Goal: Check status: Check status

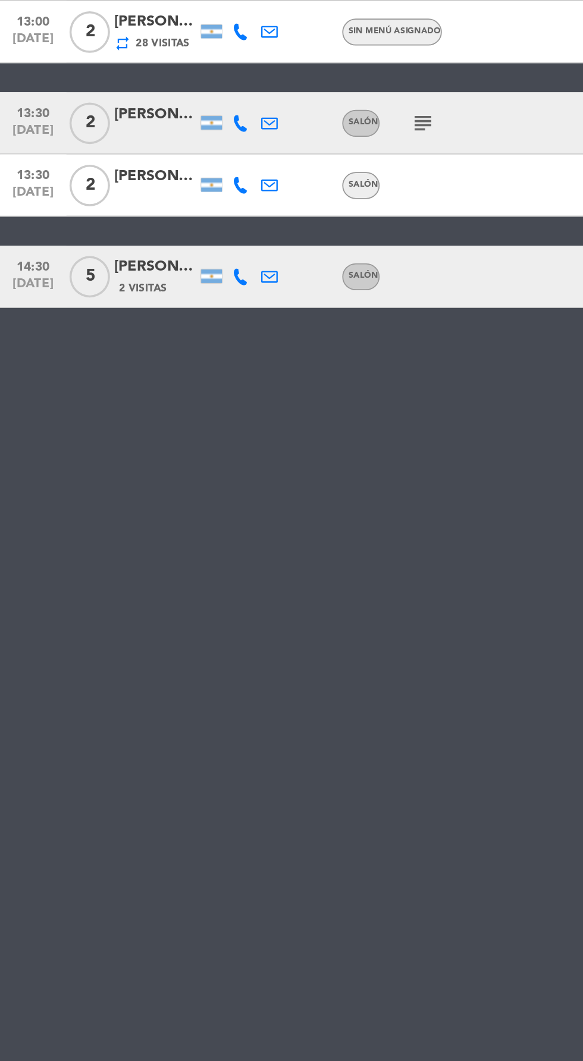
click at [93, 447] on span "2 Visitas" at bounding box center [84, 452] width 27 height 10
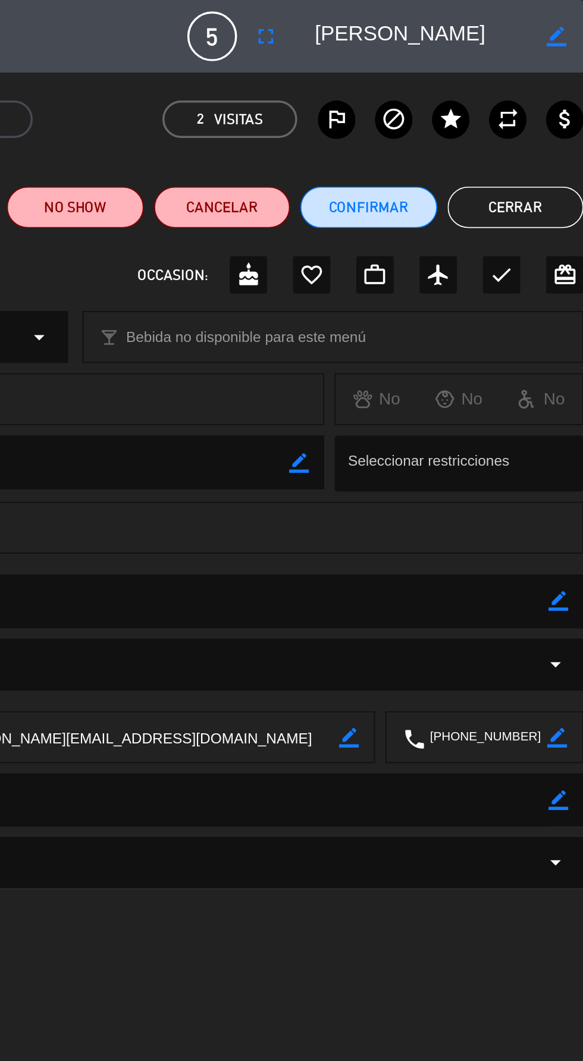
click at [549, 122] on button "Cerrar" at bounding box center [544, 119] width 78 height 24
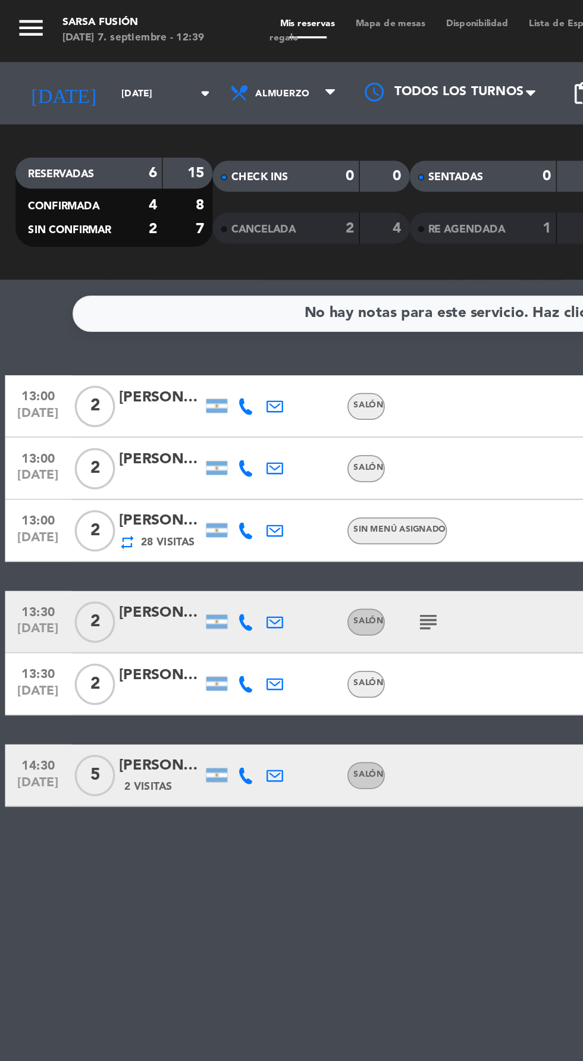
click at [114, 453] on div "2 Visitas" at bounding box center [92, 451] width 48 height 10
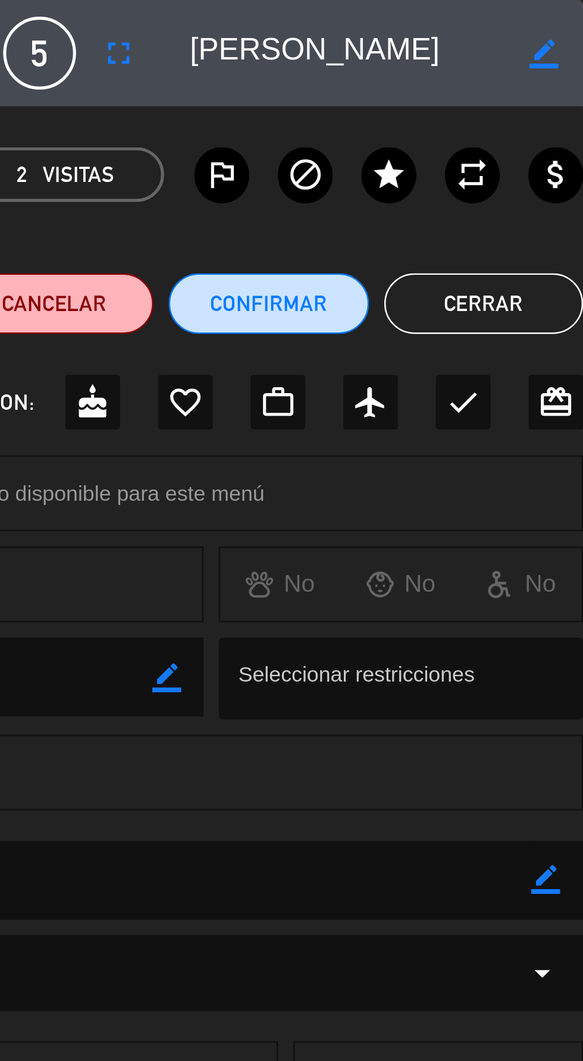
click at [554, 118] on button "Cerrar" at bounding box center [544, 119] width 78 height 24
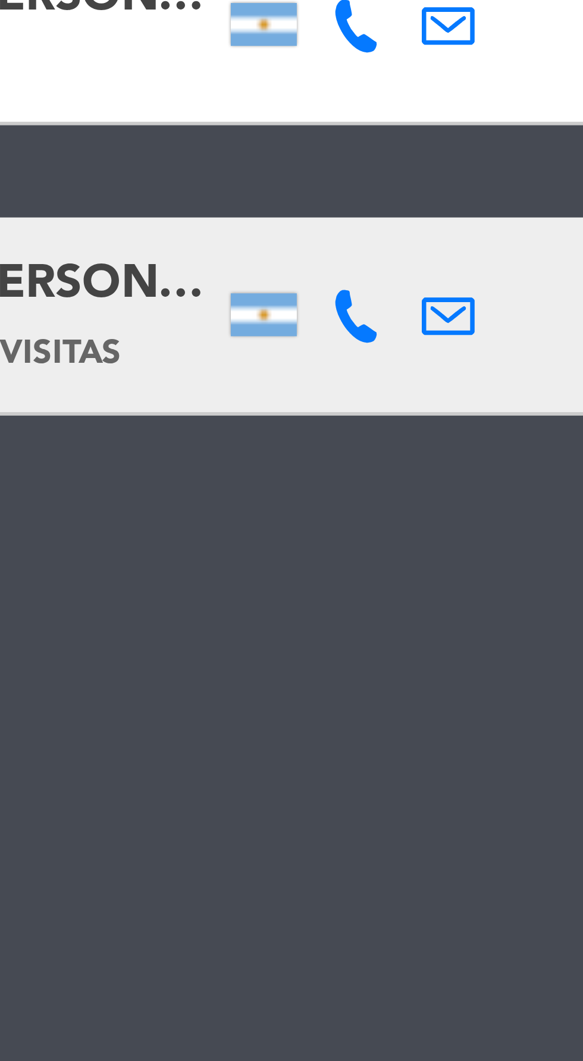
click at [139, 445] on icon at bounding box center [141, 445] width 10 height 10
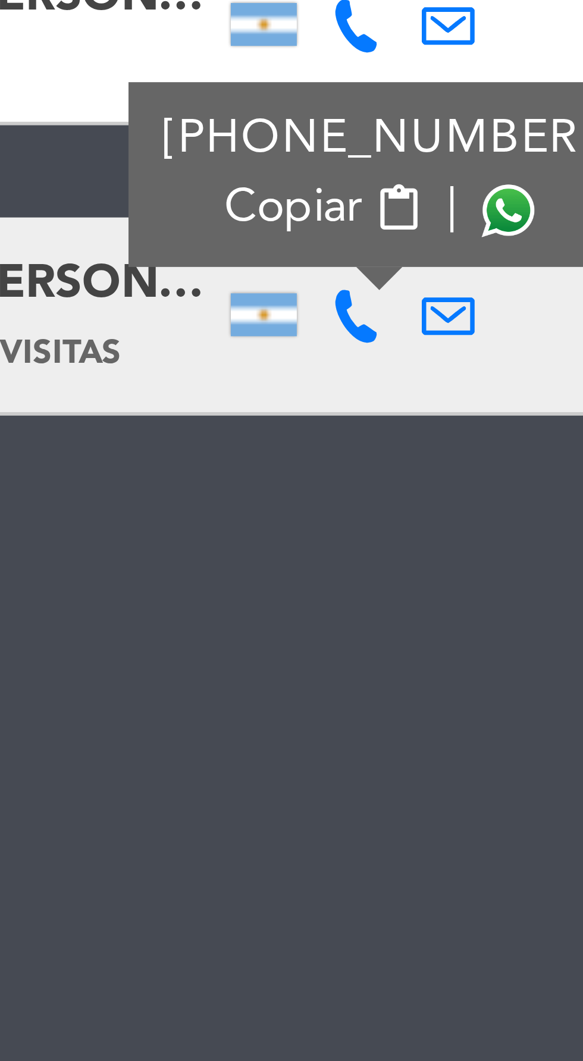
click at [167, 424] on span at bounding box center [169, 426] width 10 height 10
